Goal: Contribute content

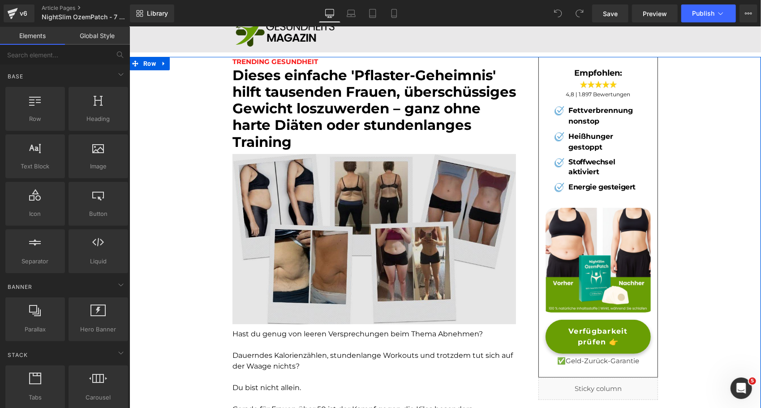
scroll to position [26, 0]
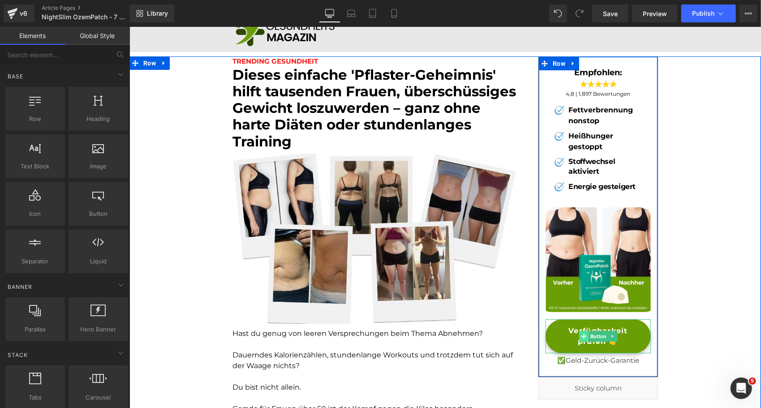
click at [579, 336] on span at bounding box center [583, 336] width 9 height 11
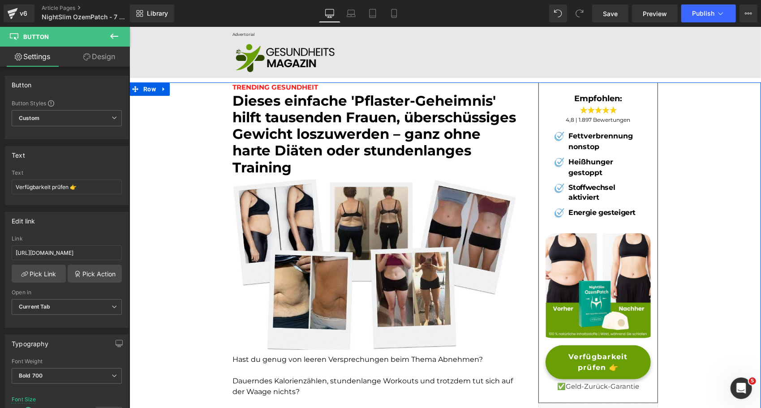
scroll to position [0, 0]
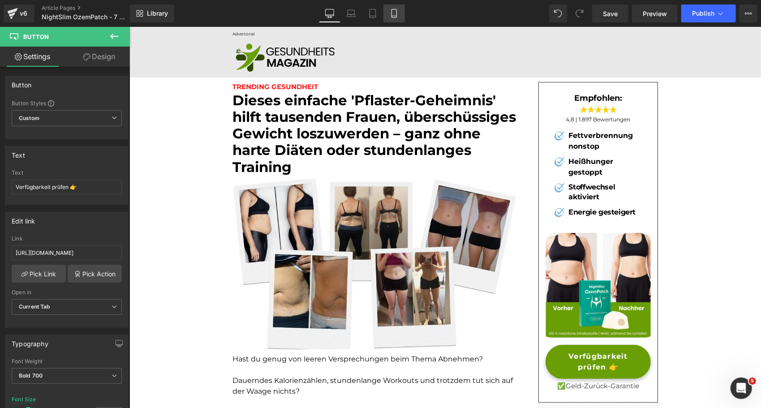
click at [396, 15] on icon at bounding box center [394, 13] width 9 height 9
type input "14"
type input "100"
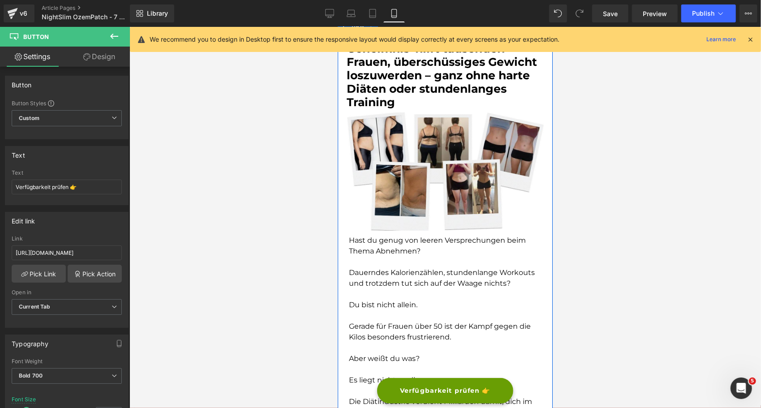
scroll to position [0, 0]
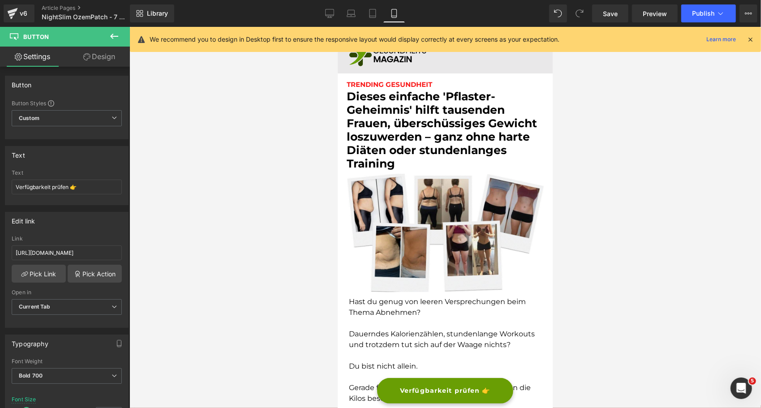
click at [396, 116] on font "Dieses einfache 'Pflaster-Geheimnis' hilft tausenden Frauen, überschüssiges Gew…" at bounding box center [441, 129] width 190 height 81
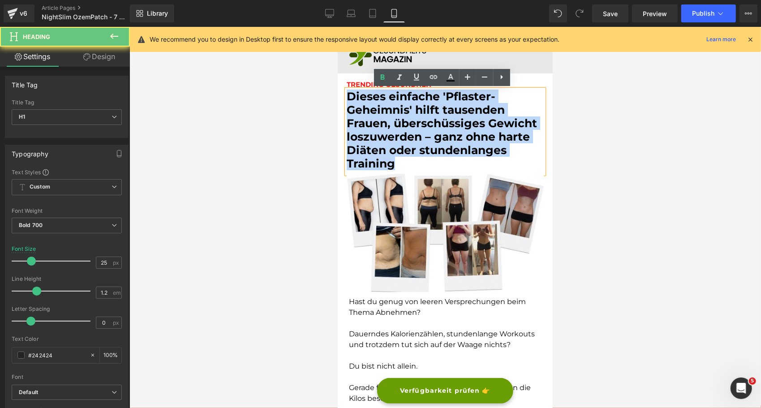
click at [396, 116] on font "Dieses einfache 'Pflaster-Geheimnis' hilft tausenden Frauen, überschüssiges Gew…" at bounding box center [441, 129] width 190 height 81
paste div
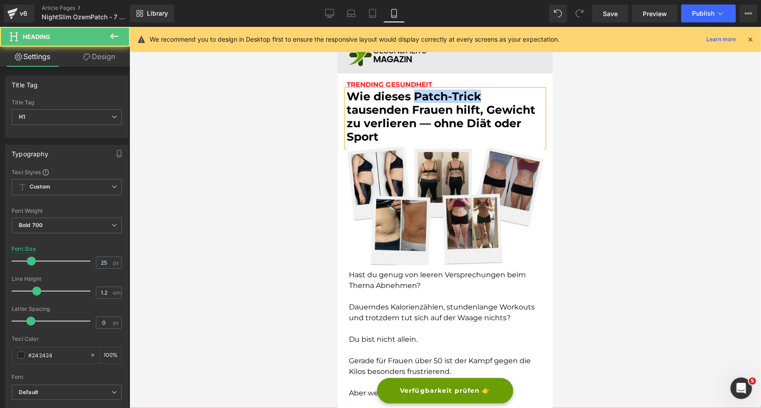
drag, startPoint x: 409, startPoint y: 96, endPoint x: 474, endPoint y: 98, distance: 65.4
click at [474, 98] on font "Wie dieses Patch-Trick tausenden Frauen hilft, Gewicht zu verlieren — ohne Diät…" at bounding box center [440, 116] width 189 height 54
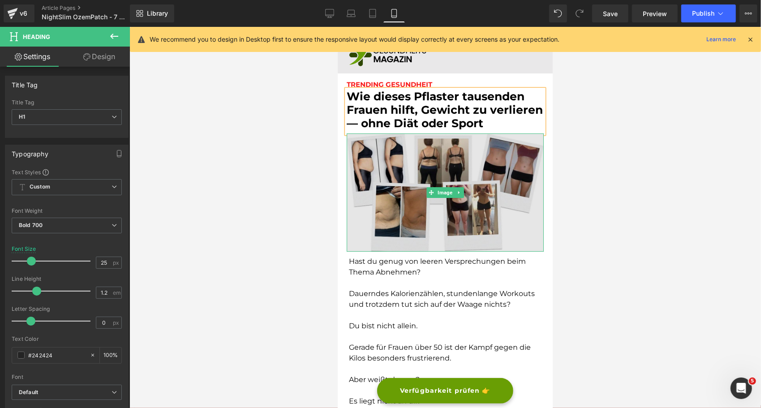
click at [400, 208] on img at bounding box center [444, 192] width 197 height 118
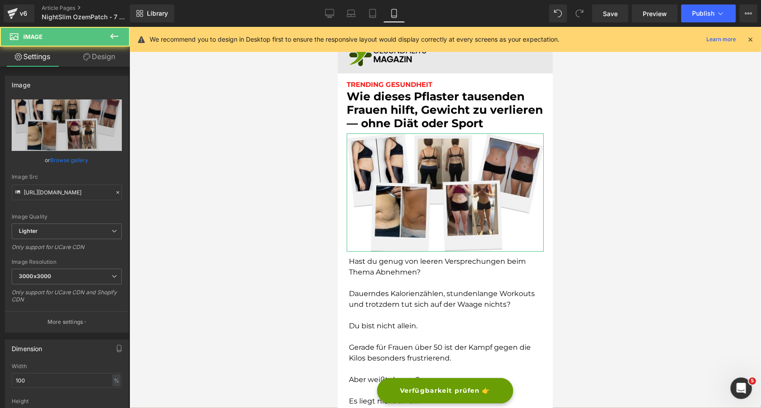
click at [91, 62] on link "Design" at bounding box center [99, 57] width 65 height 20
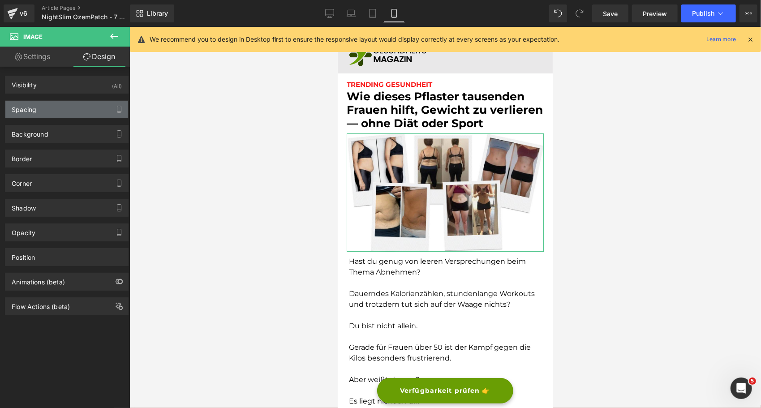
click at [46, 112] on div "Spacing" at bounding box center [66, 109] width 123 height 17
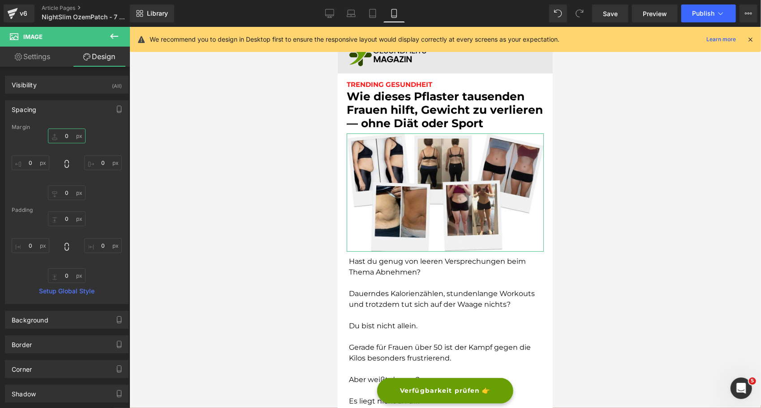
click at [65, 138] on input "0" at bounding box center [67, 136] width 38 height 15
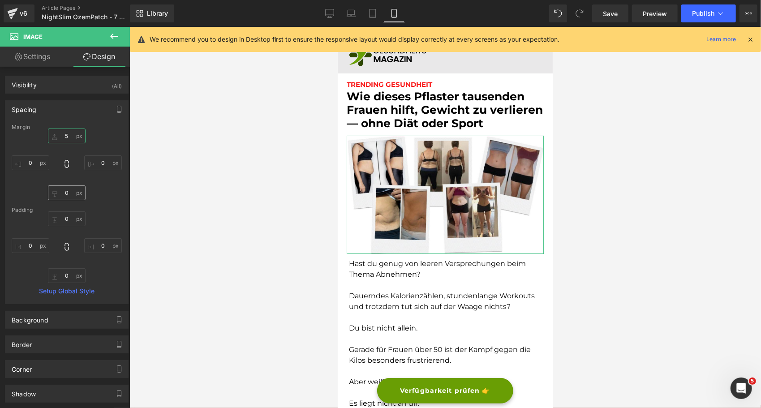
type input "5"
click at [62, 190] on input "0" at bounding box center [67, 192] width 38 height 15
type input "5"
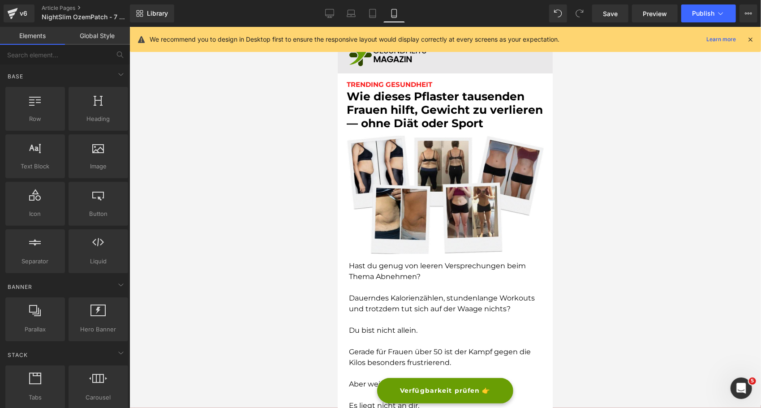
click at [297, 211] on div at bounding box center [445, 217] width 632 height 381
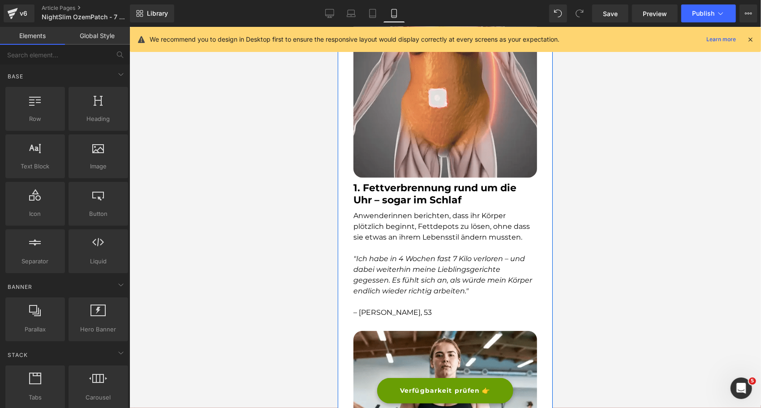
scroll to position [691, 0]
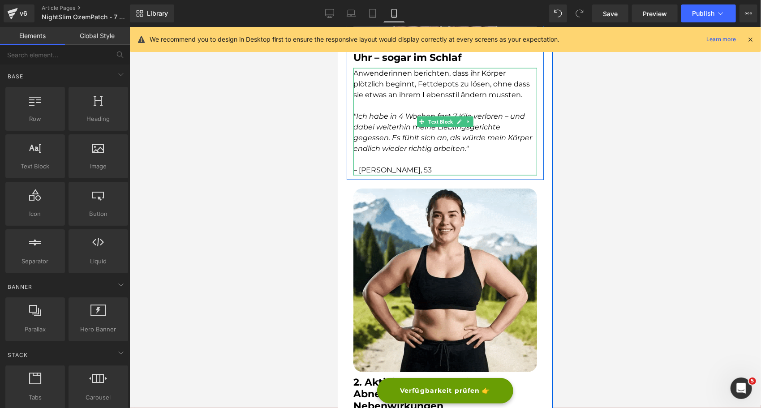
click at [397, 115] on icon ""Ich habe in 4 Wochen fast 7 Kilo verloren – und dabei weiterhin meine Liebling…" at bounding box center [442, 132] width 179 height 41
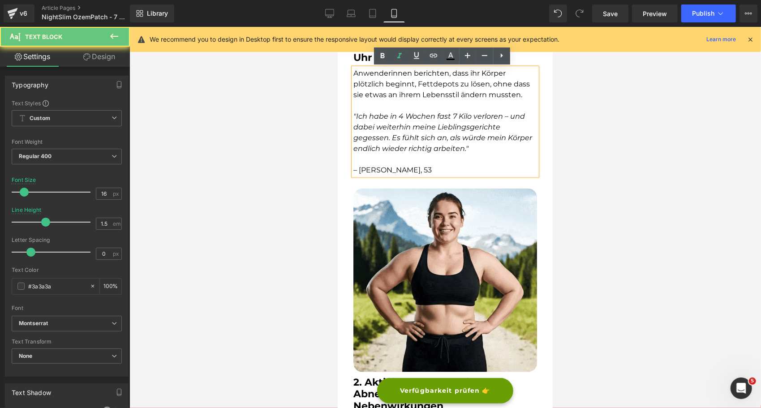
click at [398, 115] on icon ""Ich habe in 4 Wochen fast 7 Kilo verloren – und dabei weiterhin meine Liebling…" at bounding box center [442, 132] width 179 height 41
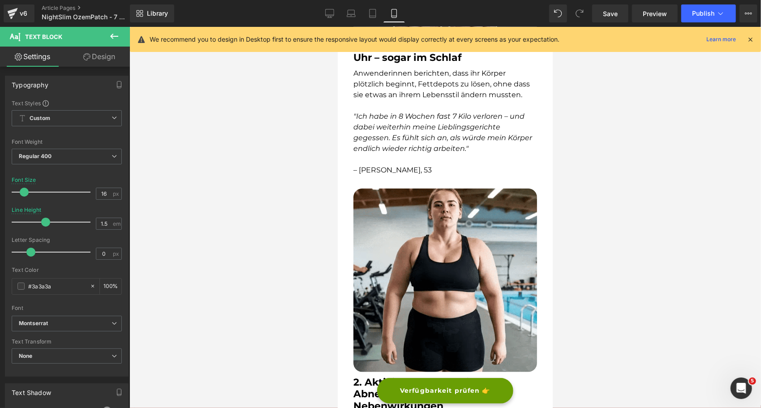
click at [307, 197] on div at bounding box center [445, 217] width 632 height 381
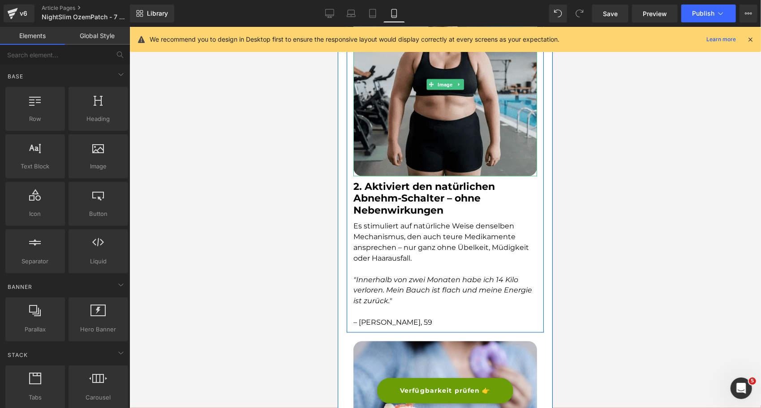
scroll to position [886, 0]
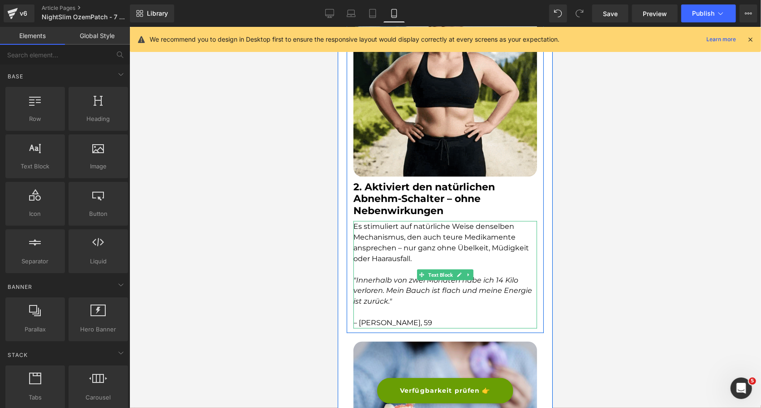
click at [496, 277] on icon ""Innerhalb von zwei Monaten habe ich 14 Kilo verloren. Mein Bauch ist flach und…" at bounding box center [442, 291] width 179 height 30
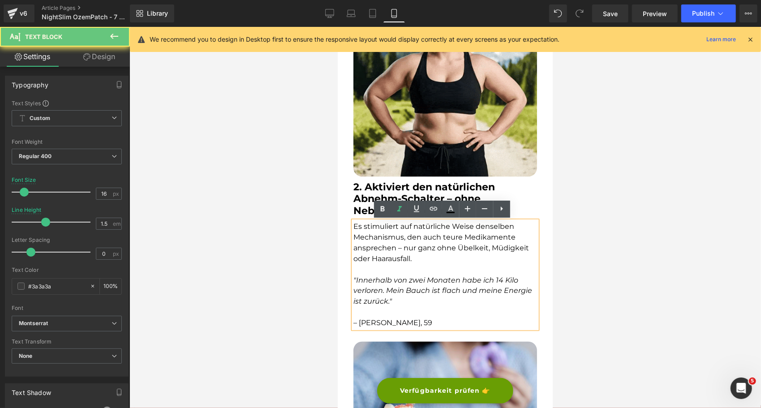
click at [498, 280] on icon ""Innerhalb von zwei Monaten habe ich 14 Kilo verloren. Mein Bauch ist flach und…" at bounding box center [442, 291] width 179 height 30
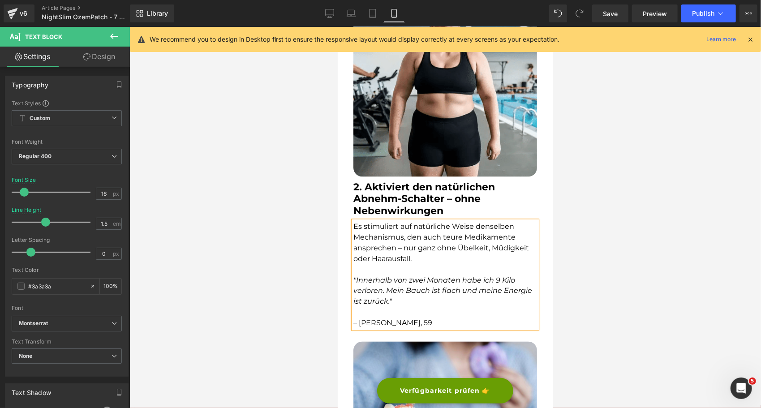
click at [600, 298] on div at bounding box center [445, 217] width 632 height 381
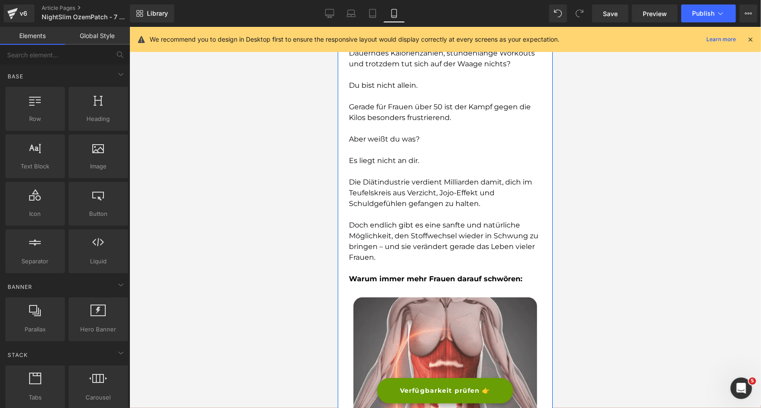
scroll to position [0, 0]
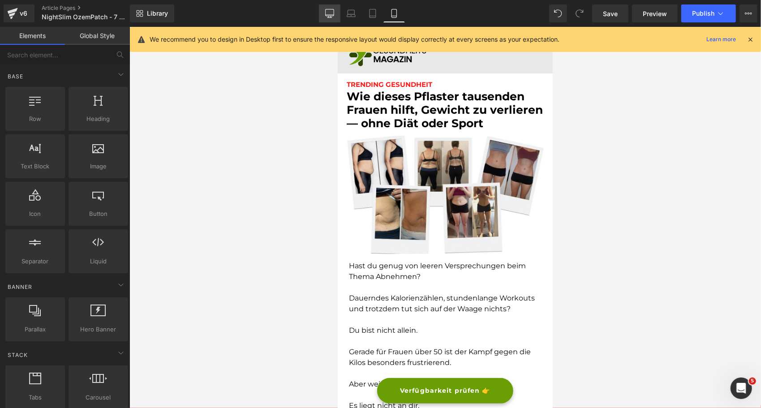
click at [330, 14] on icon at bounding box center [329, 13] width 9 height 9
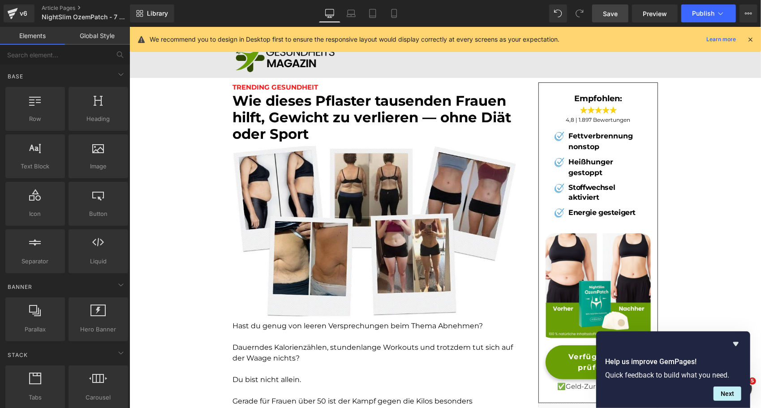
click at [609, 13] on span "Save" at bounding box center [610, 13] width 15 height 9
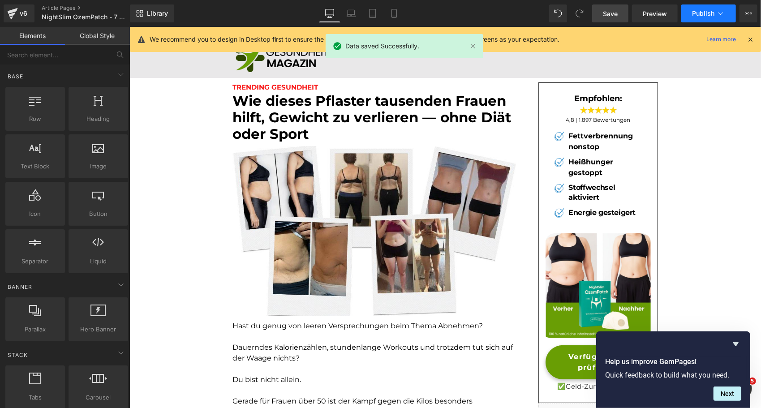
click at [708, 13] on span "Publish" at bounding box center [703, 13] width 22 height 7
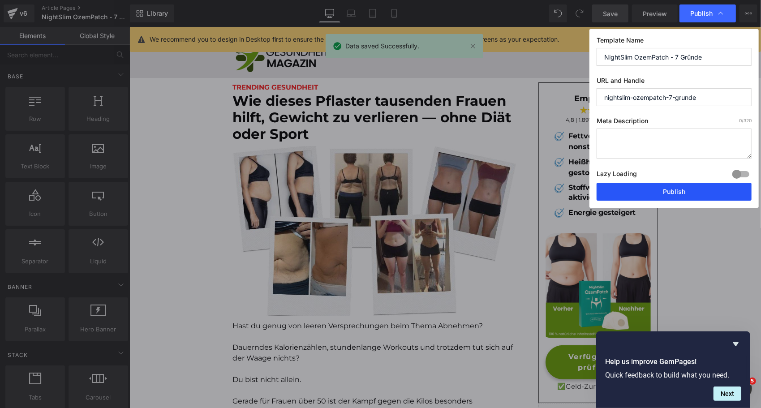
click at [675, 191] on button "Publish" at bounding box center [674, 192] width 155 height 18
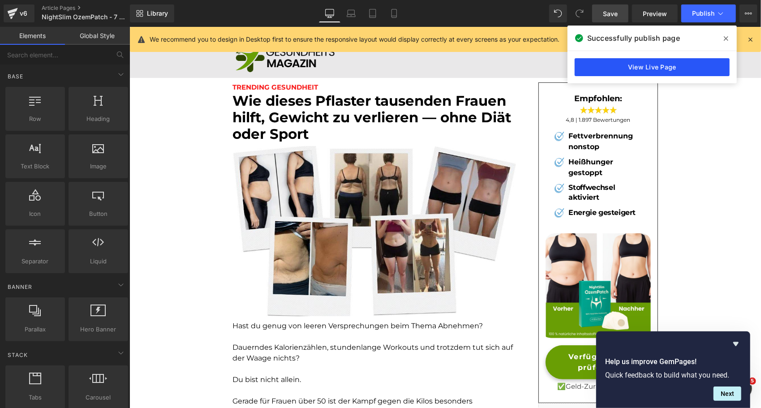
click at [621, 63] on link "View Live Page" at bounding box center [652, 67] width 155 height 18
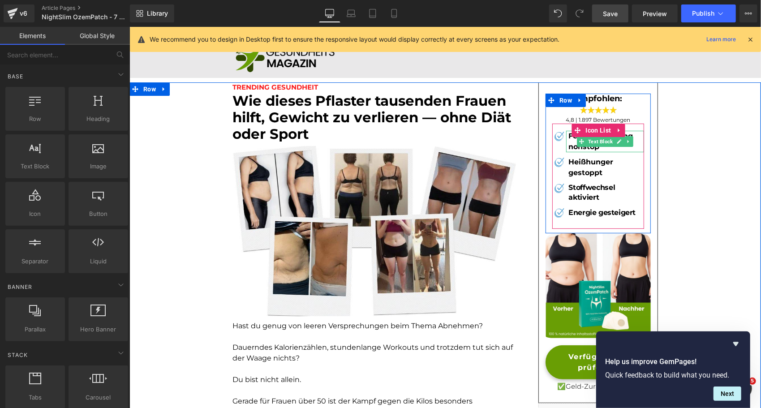
click at [584, 148] on b "Fettverbrennung nonstop" at bounding box center [600, 140] width 65 height 19
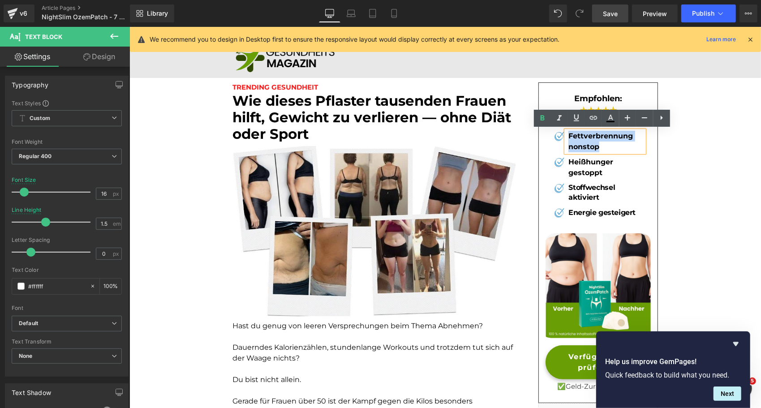
drag, startPoint x: 606, startPoint y: 147, endPoint x: 565, endPoint y: 136, distance: 42.6
click at [568, 136] on p "Fettverbrennung nonstop" at bounding box center [606, 141] width 76 height 22
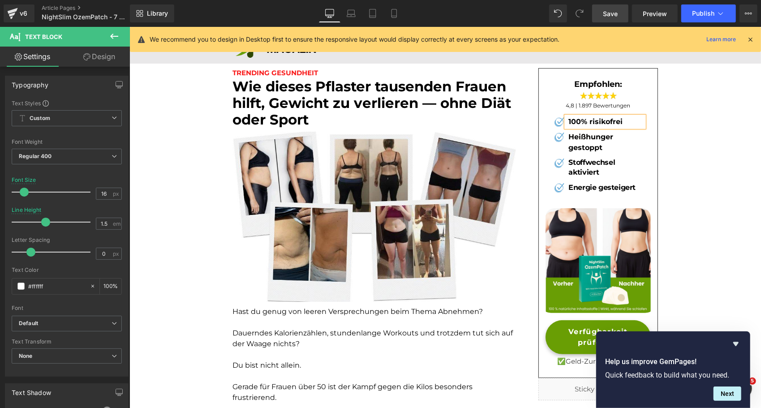
scroll to position [13, 0]
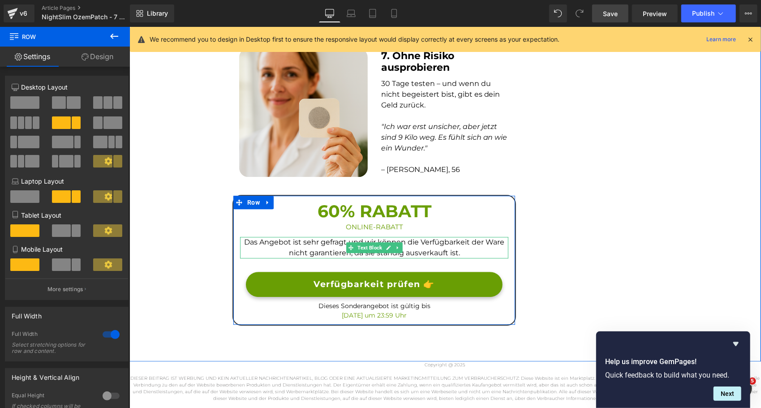
scroll to position [1912, 0]
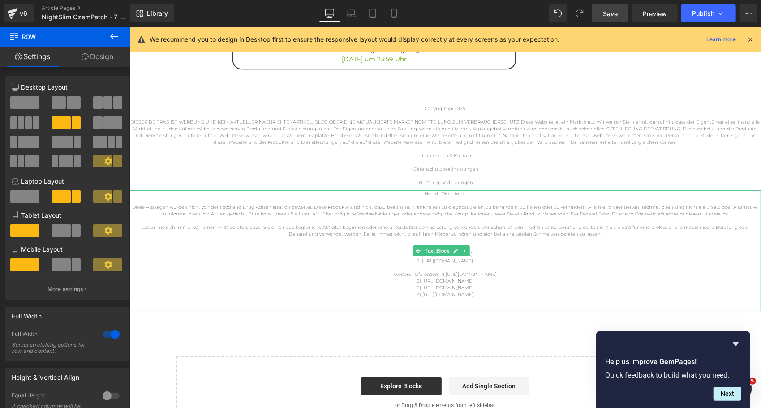
click at [461, 221] on p at bounding box center [445, 220] width 632 height 7
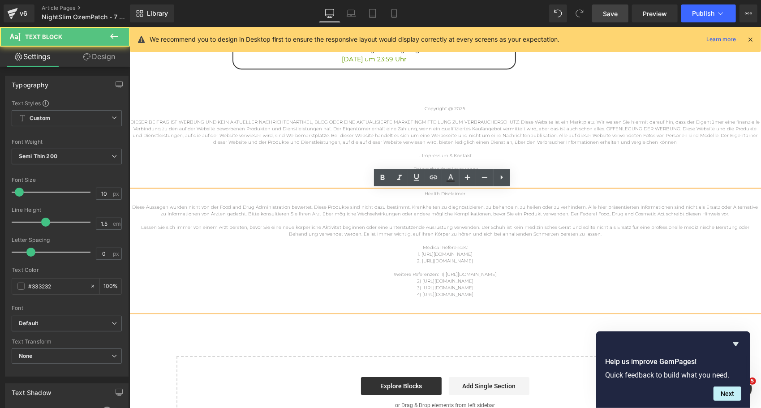
click at [720, 211] on p "Diese Aussagen wurden nicht von der Food and Drug Administration bewertet. Dies…" at bounding box center [445, 209] width 632 height 13
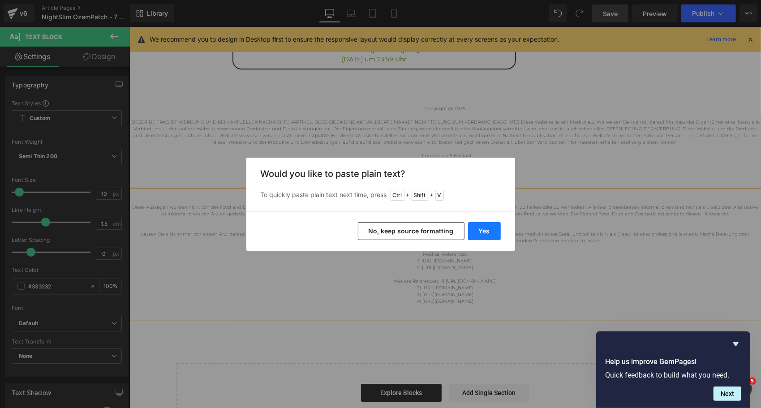
click at [491, 234] on button "Yes" at bounding box center [484, 231] width 33 height 18
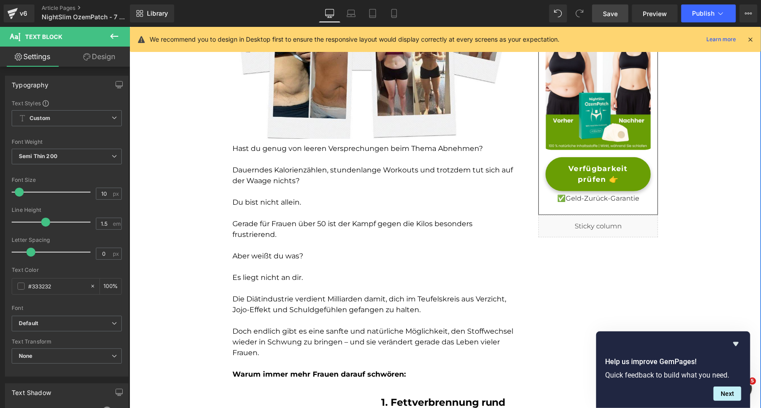
scroll to position [0, 0]
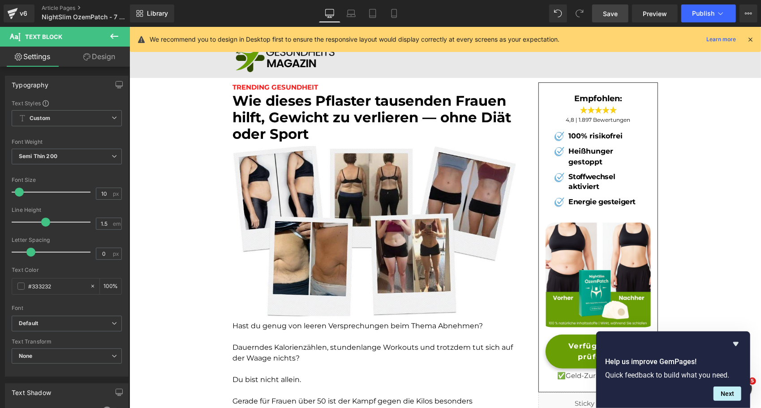
click at [621, 13] on link "Save" at bounding box center [610, 13] width 36 height 18
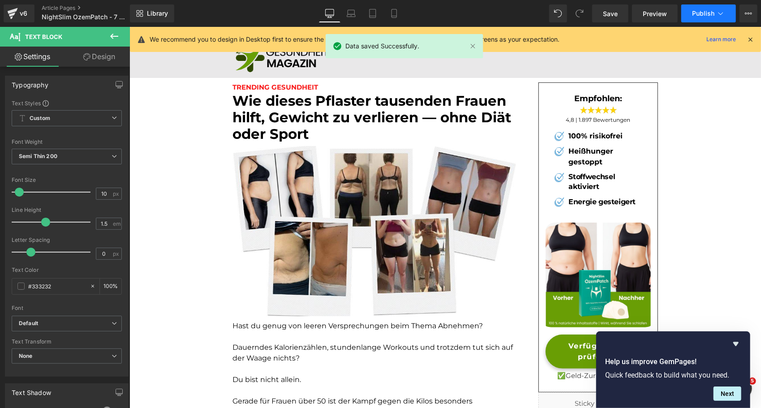
click at [698, 10] on span "Publish" at bounding box center [703, 13] width 22 height 7
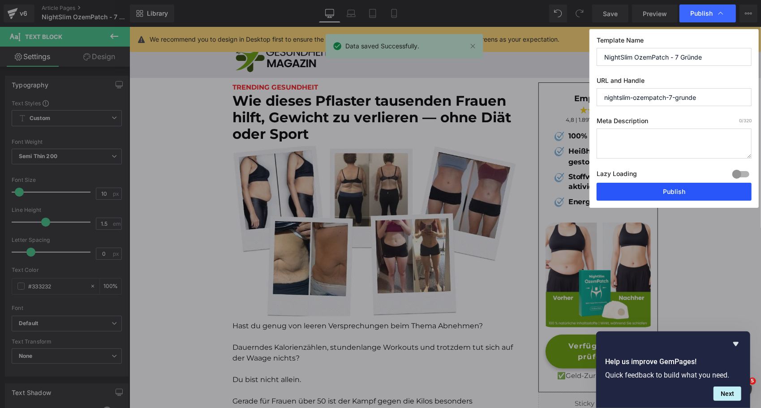
click at [660, 190] on button "Publish" at bounding box center [674, 192] width 155 height 18
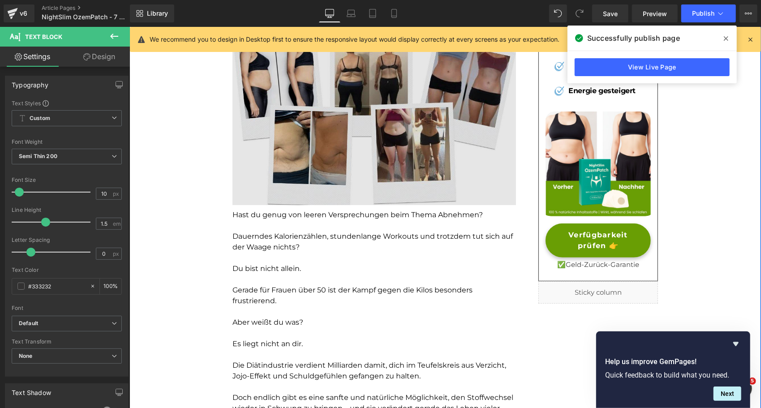
scroll to position [111, 0]
